Goal: Information Seeking & Learning: Learn about a topic

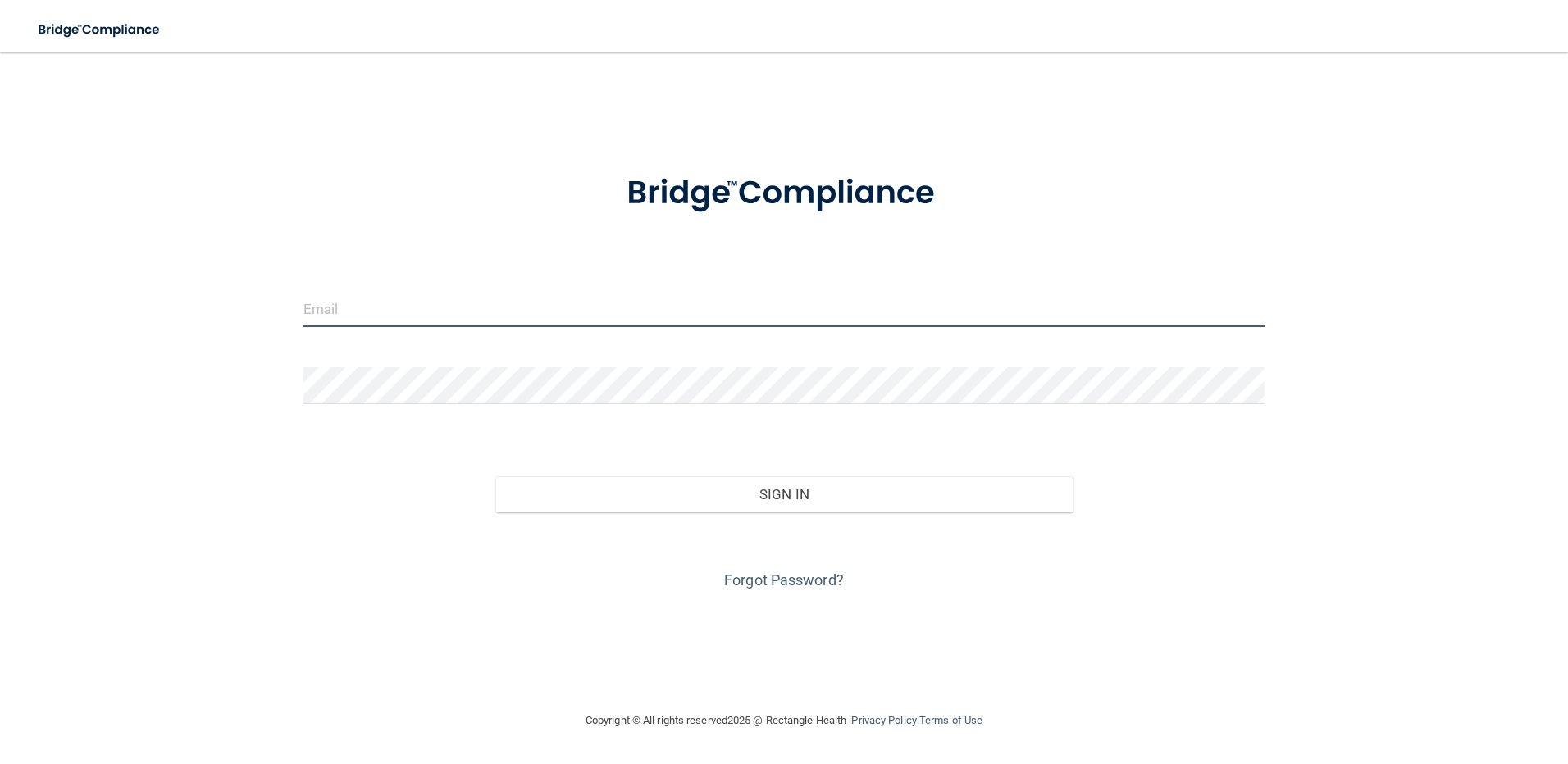
click at [678, 320] on input "email" at bounding box center [784, 308] width 961 height 37
type input "[PERSON_NAME][EMAIL_ADDRESS][PERSON_NAME][DOMAIN_NAME]"
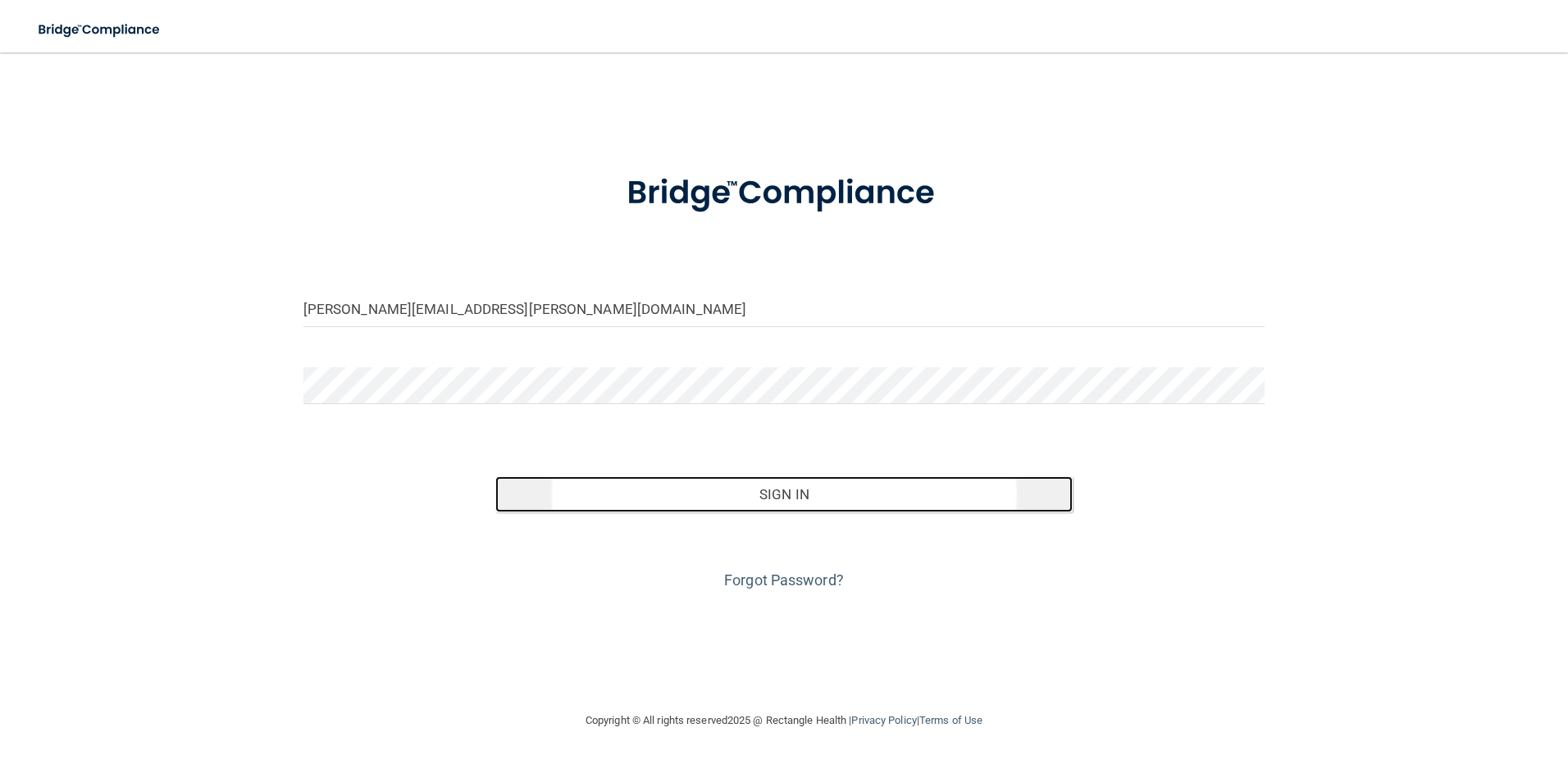
click at [762, 482] on button "Sign In" at bounding box center [784, 494] width 577 height 36
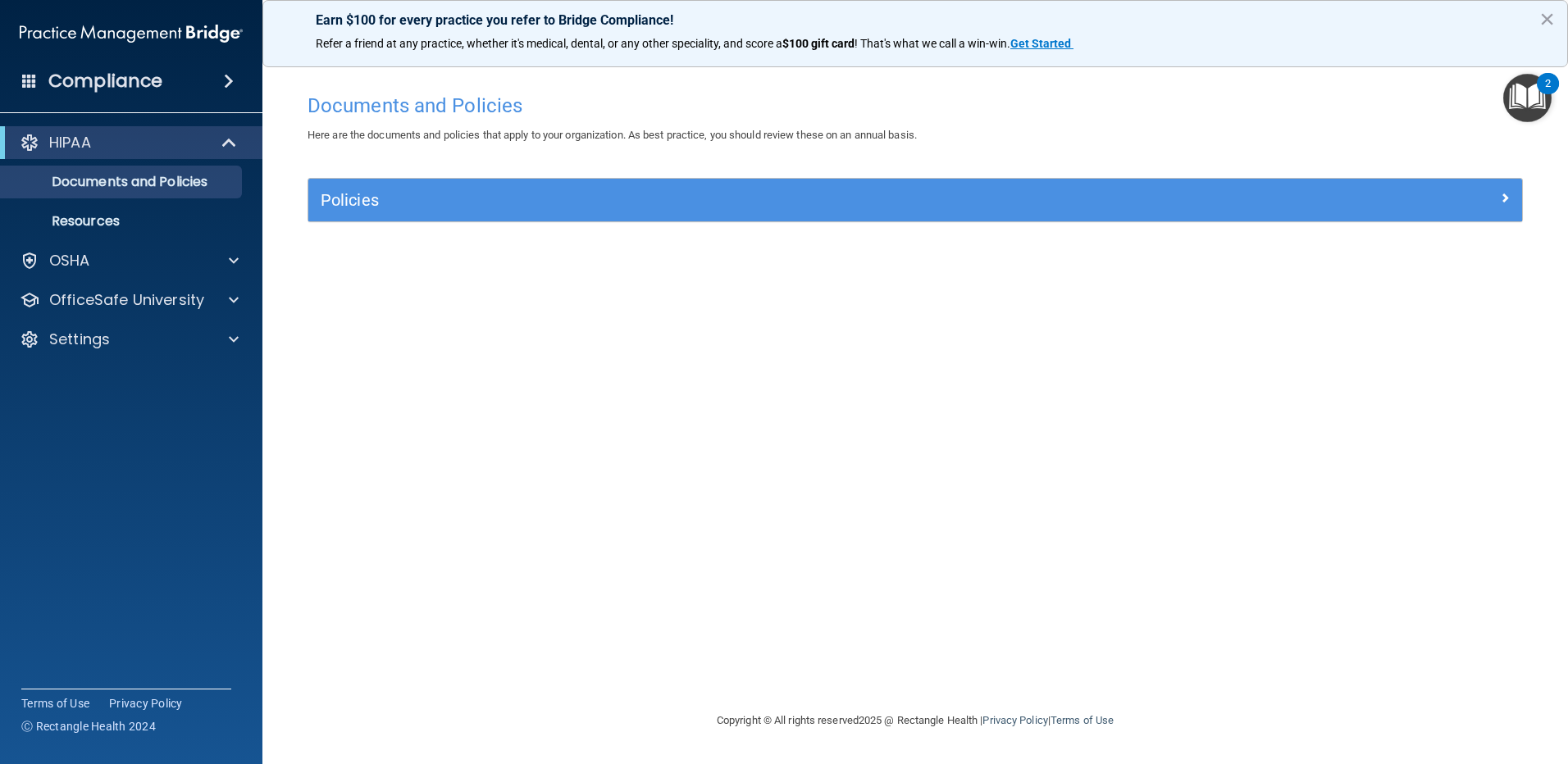
click at [1537, 97] on img "Open Resource Center, 2 new notifications" at bounding box center [1526, 97] width 49 height 49
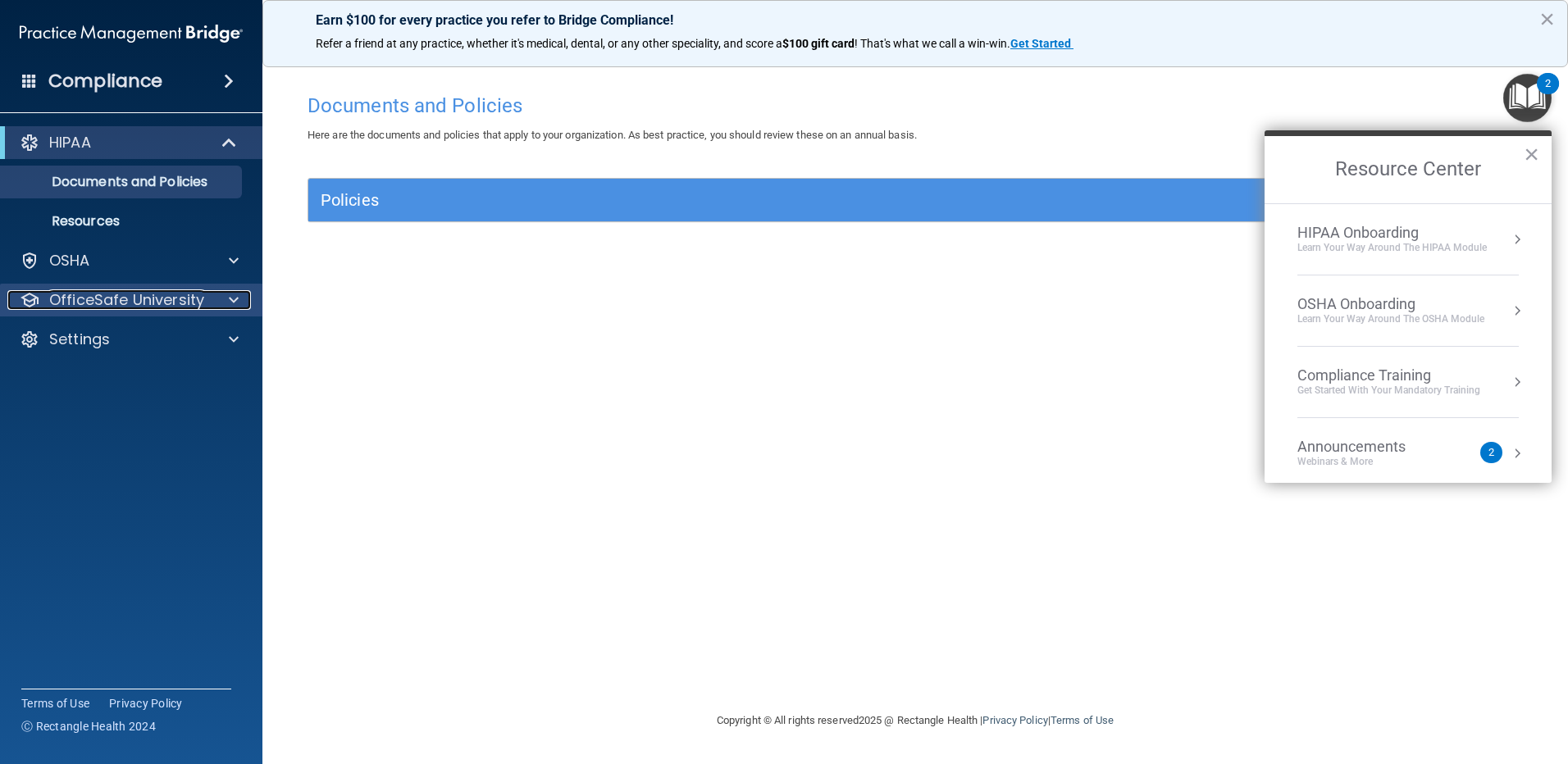
click at [117, 305] on p "OfficeSafe University" at bounding box center [127, 300] width 155 height 20
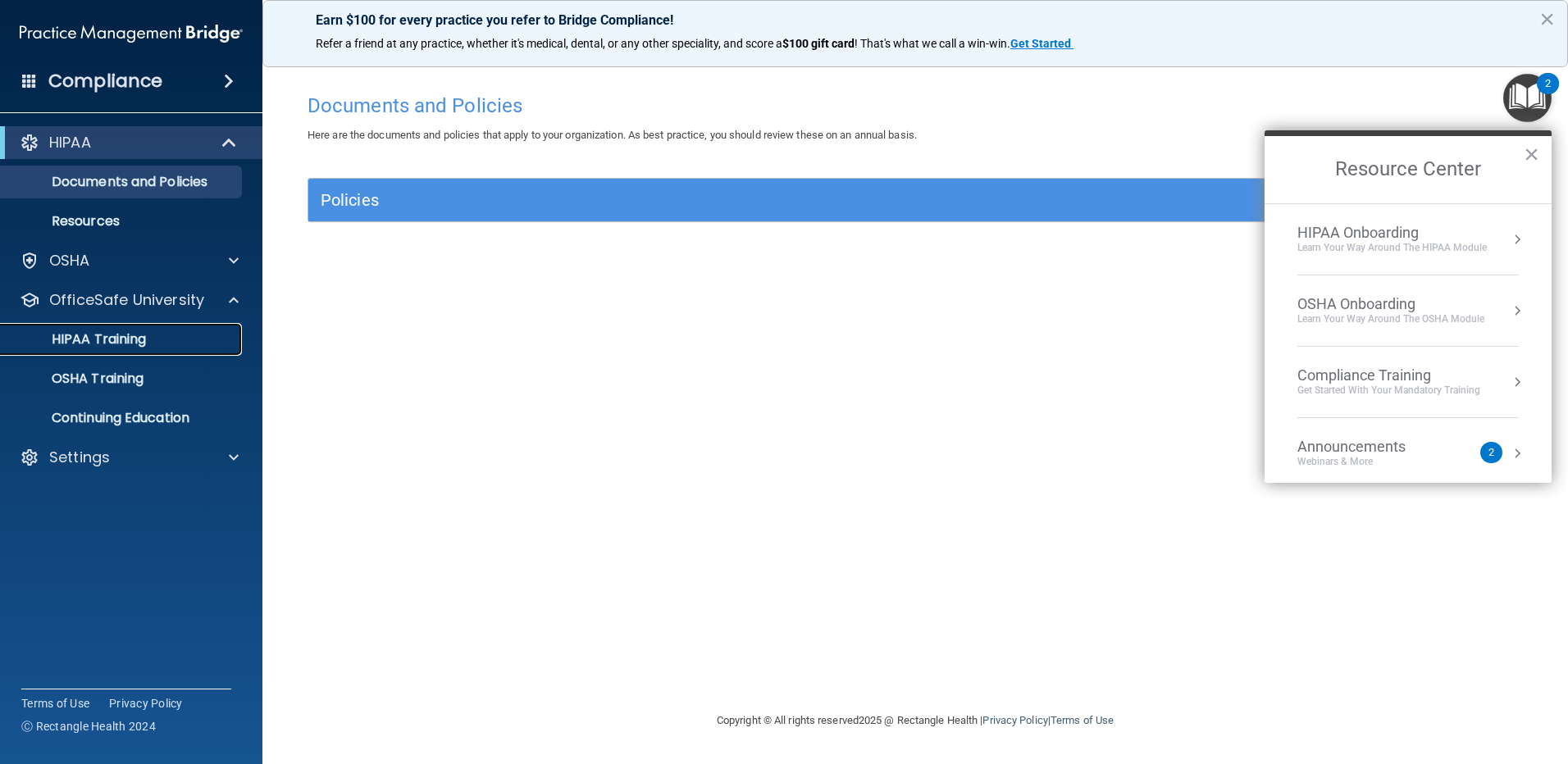
click at [114, 331] on p "HIPAA Training" at bounding box center [78, 339] width 136 height 17
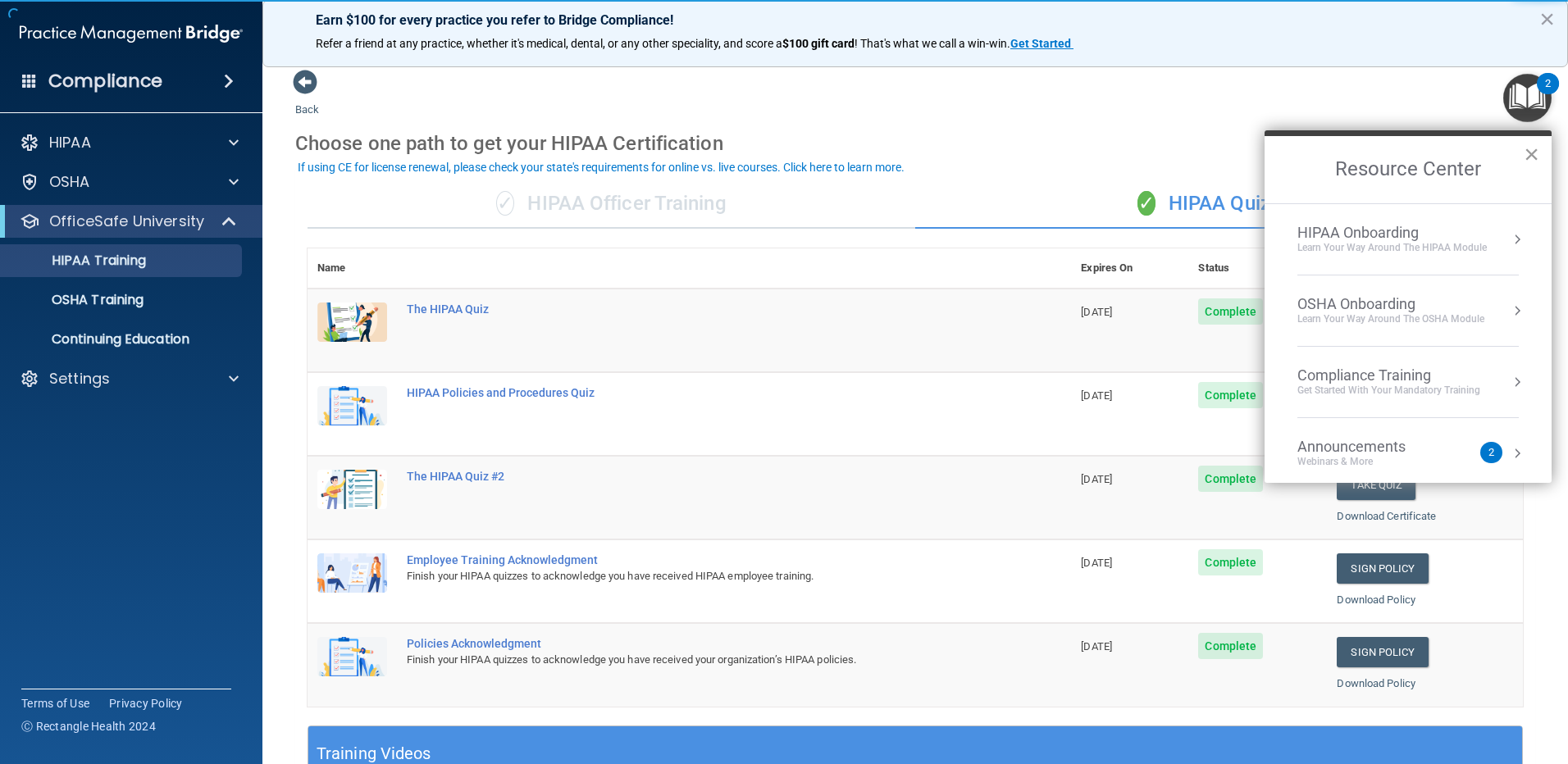
click at [1535, 146] on button "×" at bounding box center [1531, 154] width 16 height 26
